Goal: Task Accomplishment & Management: Use online tool/utility

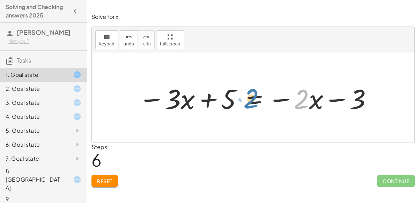
drag, startPoint x: 300, startPoint y: 99, endPoint x: 255, endPoint y: 99, distance: 45.4
click at [255, 99] on div at bounding box center [255, 98] width 241 height 36
drag, startPoint x: 318, startPoint y: 105, endPoint x: 285, endPoint y: 97, distance: 33.8
click at [285, 97] on div at bounding box center [255, 98] width 241 height 36
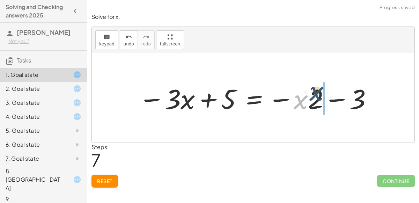
drag, startPoint x: 306, startPoint y: 99, endPoint x: 327, endPoint y: 97, distance: 20.8
click at [327, 97] on div at bounding box center [255, 98] width 241 height 36
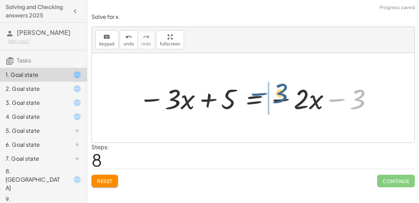
drag, startPoint x: 351, startPoint y: 96, endPoint x: 275, endPoint y: 93, distance: 76.8
click at [275, 93] on div at bounding box center [255, 98] width 241 height 36
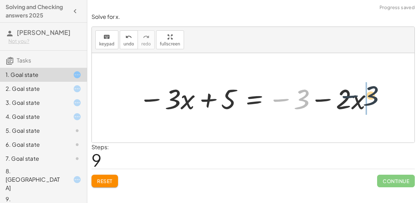
drag, startPoint x: 292, startPoint y: 100, endPoint x: 376, endPoint y: 97, distance: 84.9
click at [376, 97] on div "+ 6 − ( + · 3 · x + 1 ) = − · 2 · x − ( 3 ) + 6 − ( + · 3 · x + 1 ) = − · 2 · x…" at bounding box center [253, 97] width 250 height 39
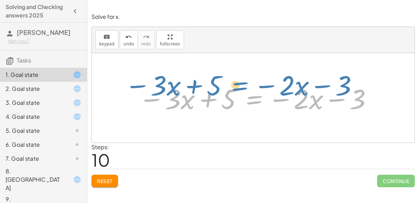
drag, startPoint x: 249, startPoint y: 96, endPoint x: 233, endPoint y: 83, distance: 20.3
click at [233, 83] on div at bounding box center [255, 98] width 241 height 36
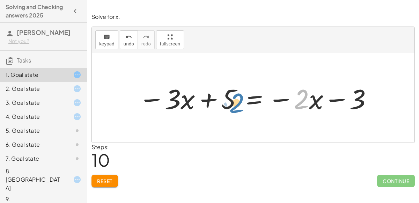
drag, startPoint x: 302, startPoint y: 101, endPoint x: 253, endPoint y: 105, distance: 48.6
click at [253, 105] on div at bounding box center [255, 98] width 241 height 36
click at [250, 95] on div at bounding box center [255, 98] width 241 height 36
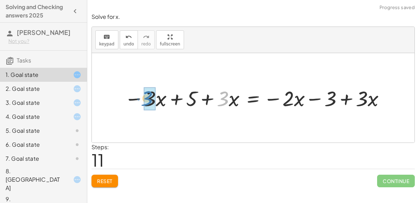
drag, startPoint x: 223, startPoint y: 99, endPoint x: 147, endPoint y: 99, distance: 75.7
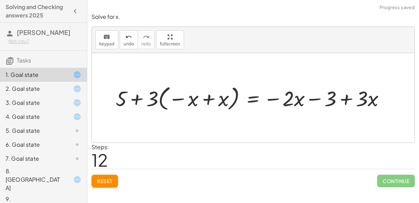
click at [213, 96] on div at bounding box center [253, 98] width 282 height 30
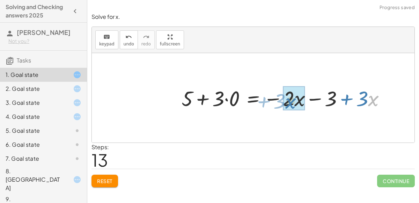
drag, startPoint x: 369, startPoint y: 95, endPoint x: 287, endPoint y: 97, distance: 82.4
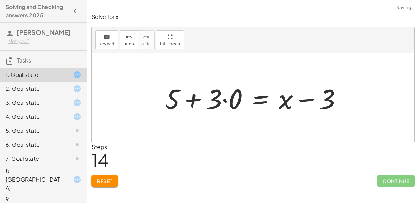
click at [277, 101] on div at bounding box center [255, 98] width 189 height 36
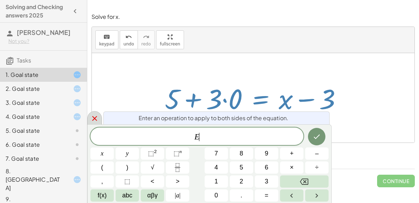
click at [98, 118] on div at bounding box center [94, 118] width 15 height 14
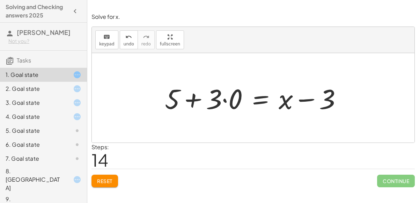
click at [218, 96] on div at bounding box center [255, 98] width 189 height 36
click at [224, 98] on div at bounding box center [255, 98] width 189 height 36
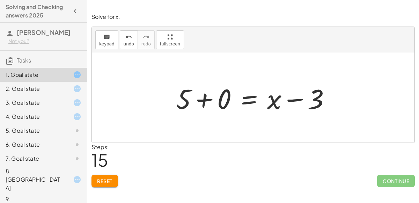
click at [208, 97] on div at bounding box center [255, 98] width 167 height 36
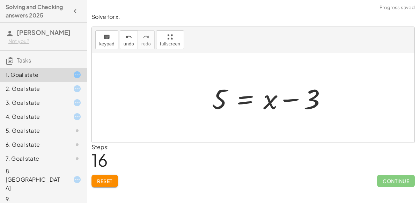
click at [305, 98] on div at bounding box center [271, 98] width 127 height 36
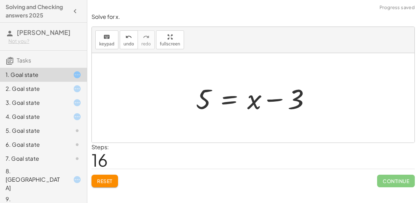
click at [283, 94] on div at bounding box center [255, 98] width 127 height 36
click at [124, 36] on div "undo" at bounding box center [129, 36] width 10 height 8
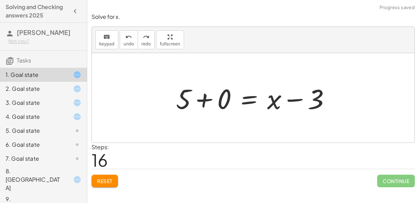
click at [212, 96] on div at bounding box center [255, 98] width 167 height 36
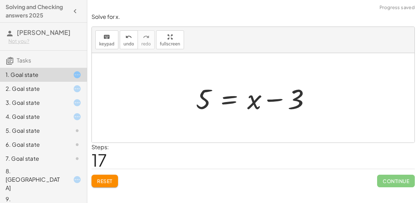
click at [232, 99] on div at bounding box center [255, 98] width 127 height 36
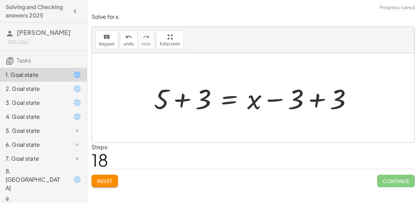
click at [311, 100] on div at bounding box center [255, 98] width 211 height 36
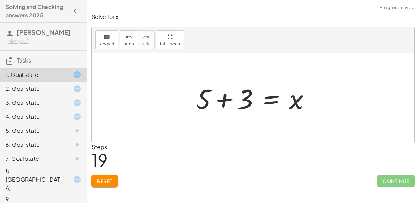
click at [222, 101] on div at bounding box center [255, 98] width 127 height 36
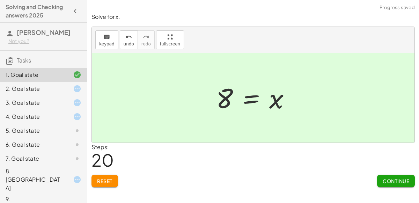
click at [56, 90] on div "2. Goal state" at bounding box center [34, 88] width 56 height 8
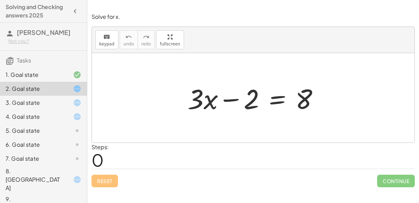
click at [272, 103] on div at bounding box center [256, 98] width 144 height 36
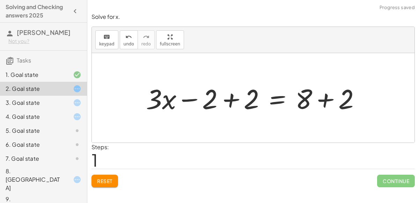
click at [234, 103] on div at bounding box center [255, 98] width 227 height 36
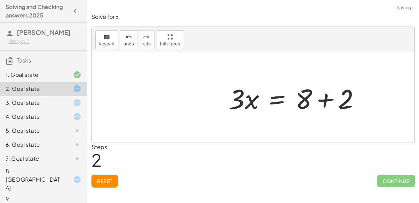
click at [321, 100] on div at bounding box center [297, 98] width 144 height 36
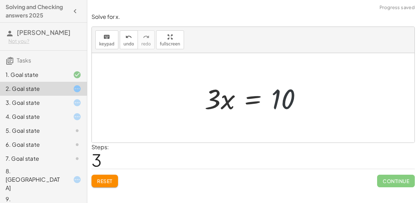
click at [282, 99] on div at bounding box center [255, 98] width 109 height 36
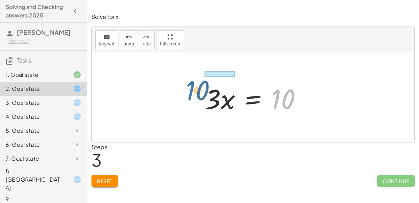
drag, startPoint x: 282, startPoint y: 99, endPoint x: 197, endPoint y: 89, distance: 85.0
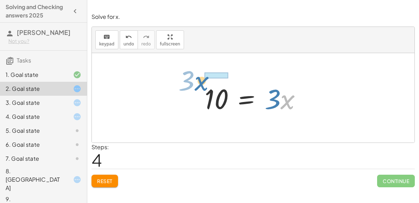
drag, startPoint x: 284, startPoint y: 101, endPoint x: 206, endPoint y: 99, distance: 77.5
click at [206, 99] on div at bounding box center [255, 98] width 109 height 36
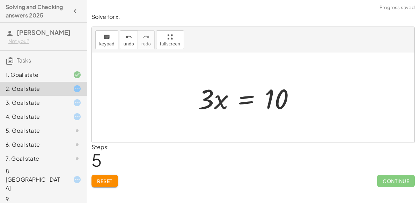
click at [276, 102] on div at bounding box center [248, 98] width 109 height 36
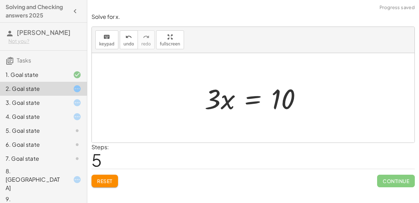
click at [322, 137] on div at bounding box center [253, 97] width 322 height 89
drag, startPoint x: 218, startPoint y: 95, endPoint x: 242, endPoint y: 89, distance: 24.6
click at [242, 89] on div at bounding box center [255, 98] width 109 height 36
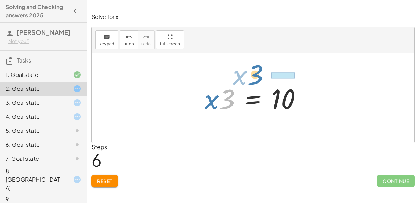
drag, startPoint x: 232, startPoint y: 92, endPoint x: 262, endPoint y: 67, distance: 38.4
click at [262, 67] on div "+ · 3 · x − 2 = 8 + · 3 · x − 2 + 2 = + 8 + 2 + · 3 · x + 0 = + 8 + 2 · 3 · x =…" at bounding box center [253, 97] width 322 height 89
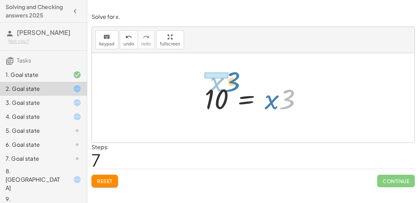
drag, startPoint x: 291, startPoint y: 94, endPoint x: 222, endPoint y: 78, distance: 71.1
click at [222, 78] on div "+ · 3 · x − 2 = 8 + · 3 · x − 2 + 2 = + 8 + 2 + · 3 · x + 0 = + 8 + 2 · 3 · x =…" at bounding box center [253, 97] width 118 height 39
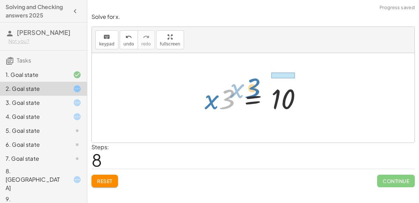
drag, startPoint x: 224, startPoint y: 96, endPoint x: 240, endPoint y: 86, distance: 18.2
click at [240, 86] on div at bounding box center [255, 98] width 109 height 36
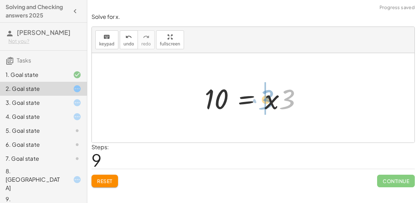
drag, startPoint x: 290, startPoint y: 98, endPoint x: 269, endPoint y: 98, distance: 20.9
click at [269, 98] on div at bounding box center [255, 98] width 109 height 36
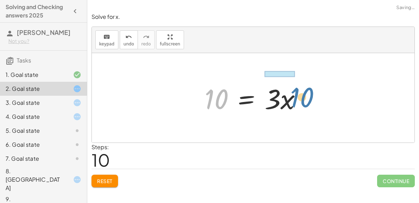
drag, startPoint x: 220, startPoint y: 91, endPoint x: 307, endPoint y: 90, distance: 86.9
click at [307, 90] on div at bounding box center [255, 98] width 109 height 36
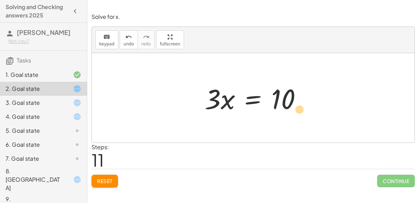
drag, startPoint x: 212, startPoint y: 94, endPoint x: 280, endPoint y: 95, distance: 68.0
click at [280, 95] on div at bounding box center [255, 98] width 109 height 36
drag, startPoint x: 212, startPoint y: 90, endPoint x: 279, endPoint y: 102, distance: 68.4
click at [279, 102] on div at bounding box center [255, 98] width 109 height 36
click at [40, 105] on div "3. Goal state" at bounding box center [34, 102] width 56 height 8
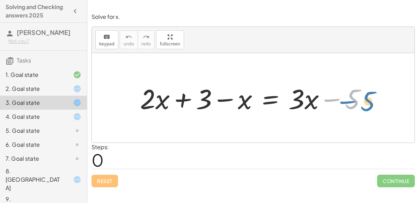
drag, startPoint x: 359, startPoint y: 99, endPoint x: 376, endPoint y: 101, distance: 16.5
click at [376, 101] on div "− 5 + · 2 · x + 3 − x = + · 3 · x − 5" at bounding box center [252, 97] width 247 height 39
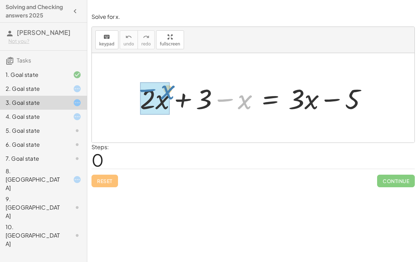
drag, startPoint x: 245, startPoint y: 99, endPoint x: 166, endPoint y: 91, distance: 79.3
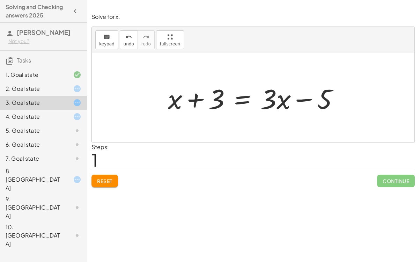
click at [242, 202] on div "Solve for x. keyboard keypad undo undo redo redo fullscreen + 6 − ( + · 3 · x +…" at bounding box center [252, 131] width 331 height 262
